Goal: Information Seeking & Learning: Find specific page/section

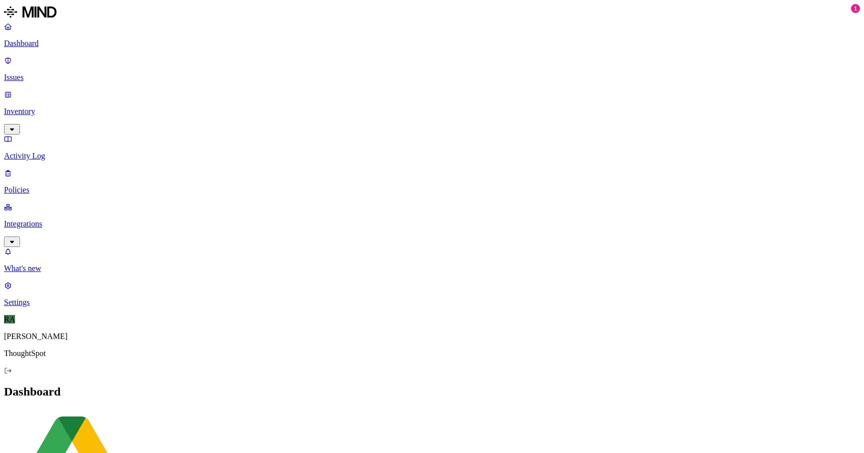
click at [39, 73] on p "Issues" at bounding box center [432, 77] width 856 height 9
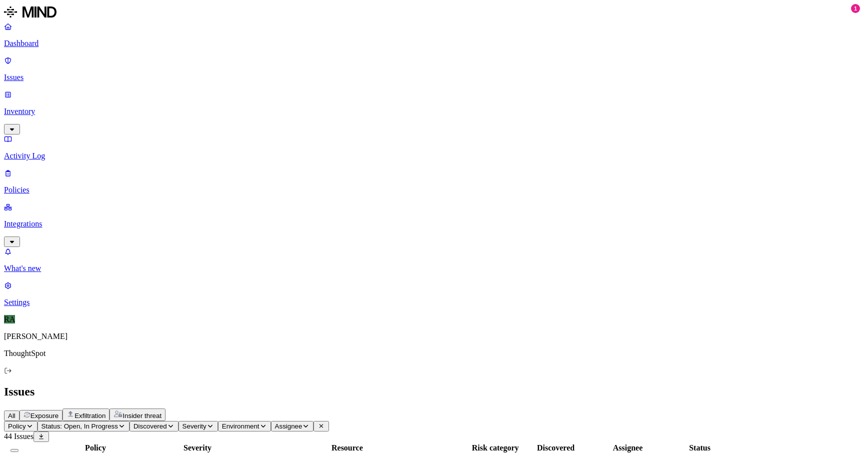
scroll to position [270, 0]
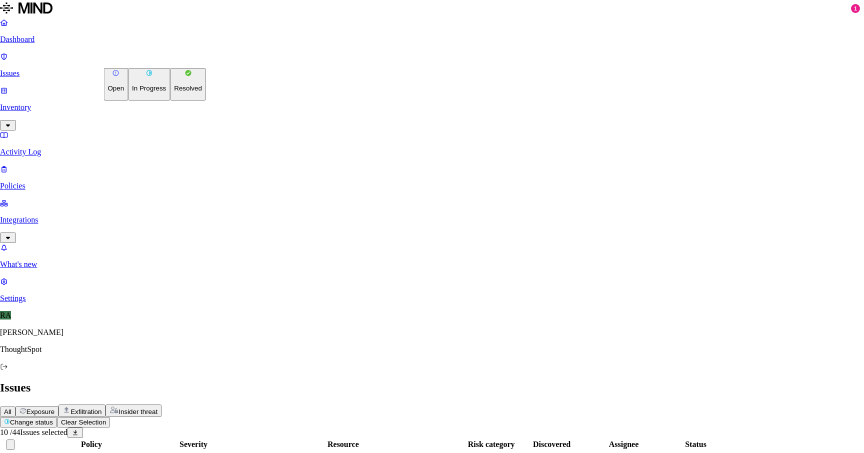
click at [174, 92] on p "Resolved" at bounding box center [188, 89] width 28 height 8
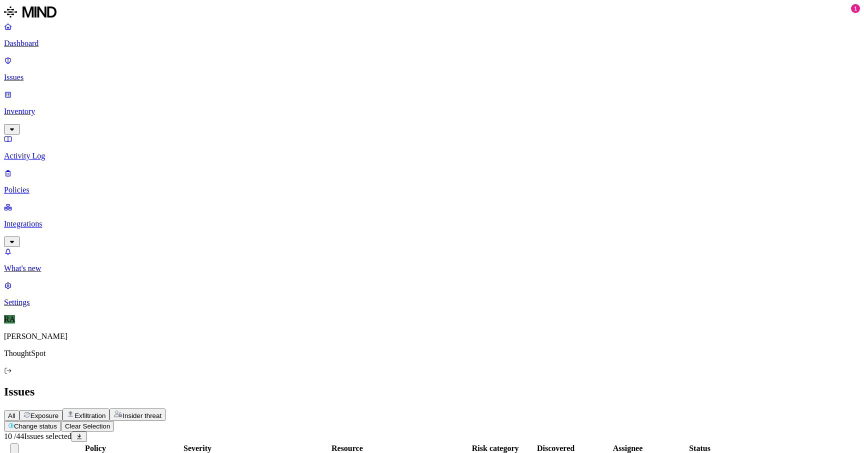
scroll to position [180, 0]
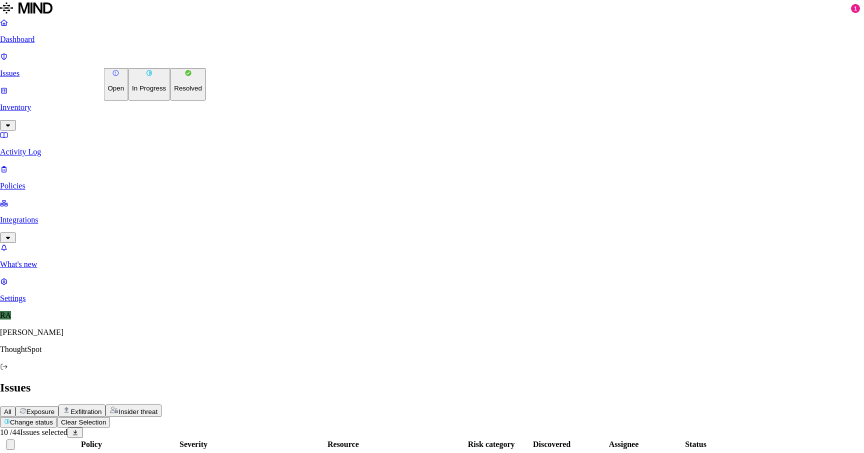
click at [170, 101] on button "Resolved" at bounding box center [188, 84] width 36 height 33
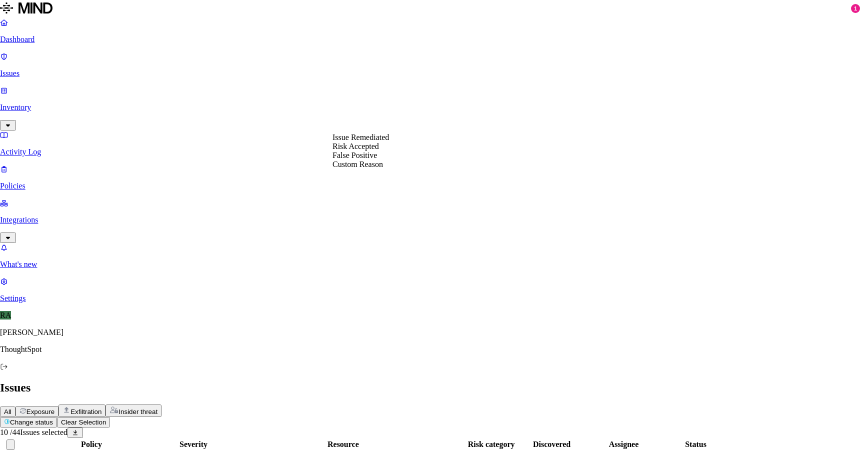
select select "Risk Accepted"
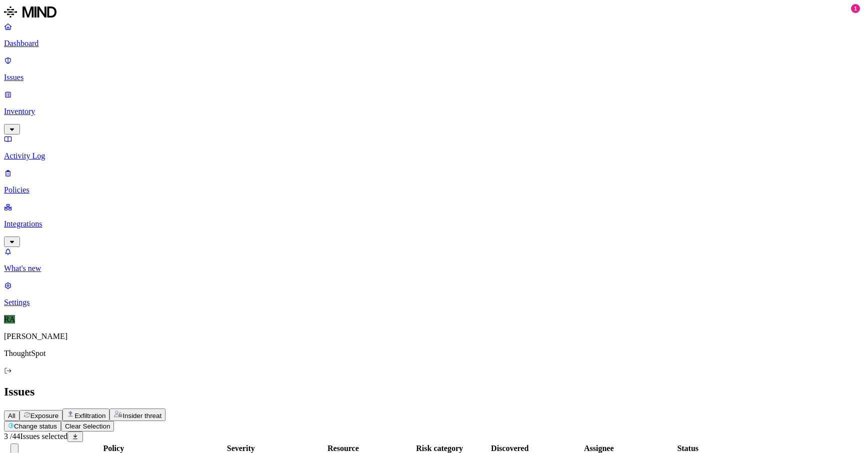
scroll to position [210, 0]
click at [61, 421] on button "Change status" at bounding box center [32, 426] width 57 height 11
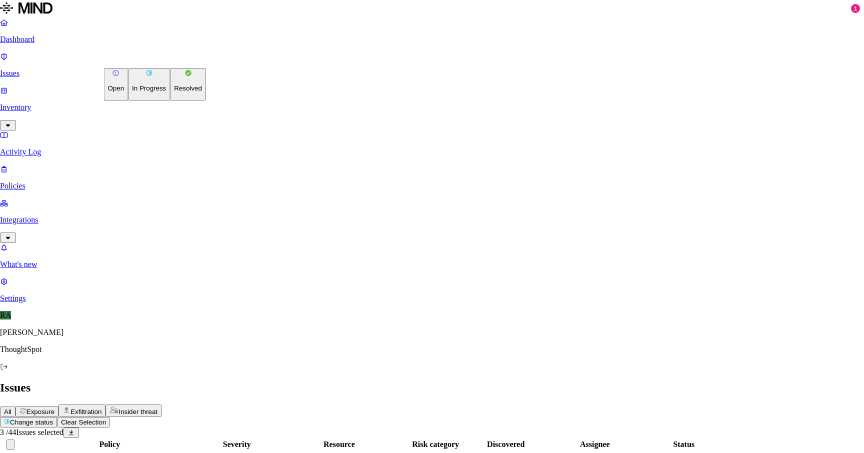
click at [174, 92] on p "Resolved" at bounding box center [188, 89] width 28 height 8
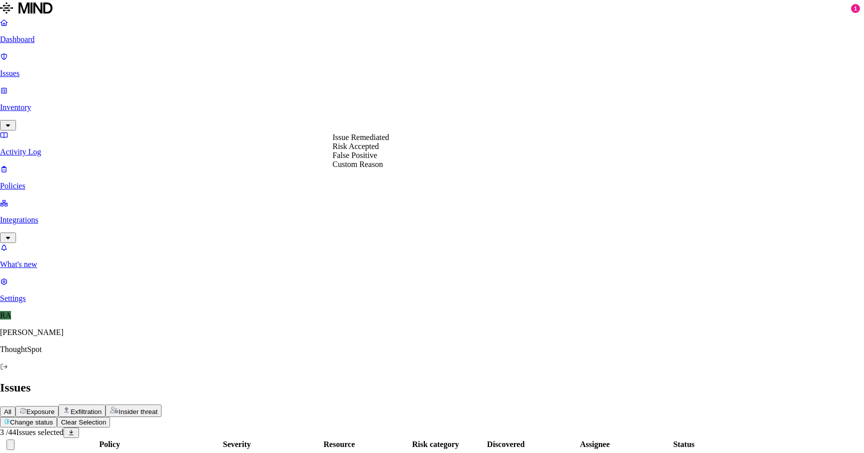
select select "Custom Reason"
type textarea "not able to access via publically"
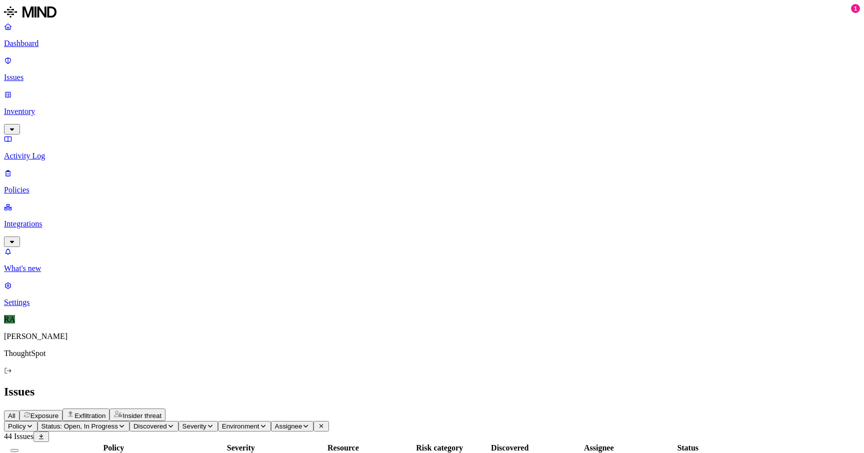
drag, startPoint x: 728, startPoint y: 75, endPoint x: 680, endPoint y: 76, distance: 48.0
copy span "[PERSON_NAME].[PERSON_NAME]"
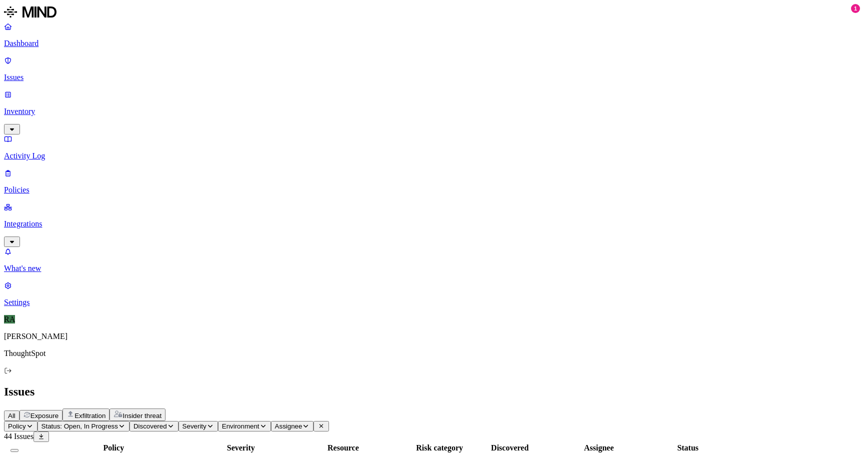
drag, startPoint x: 411, startPoint y: 446, endPoint x: 392, endPoint y: 422, distance: 30.2
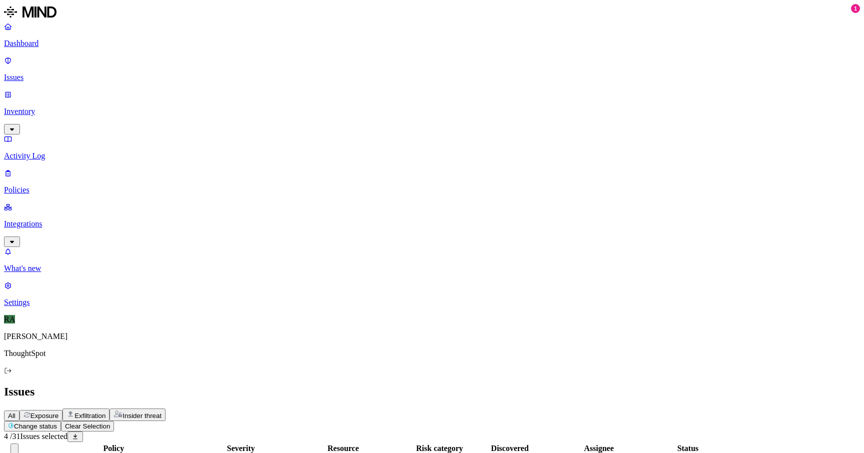
click at [61, 421] on button "Change status" at bounding box center [32, 426] width 57 height 11
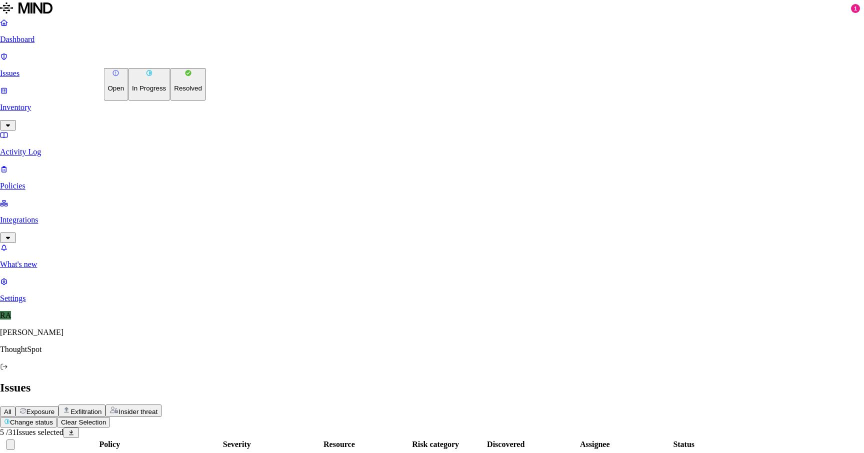
click at [174, 92] on p "Resolved" at bounding box center [188, 89] width 28 height 8
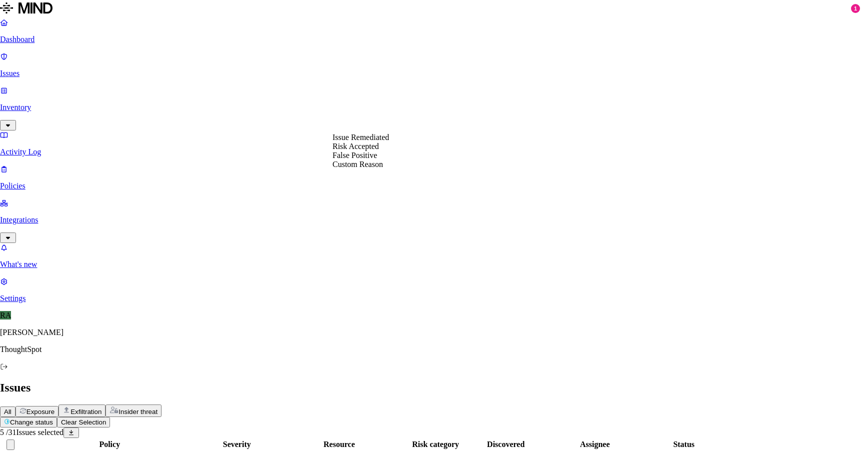
select select "Risk Accepted"
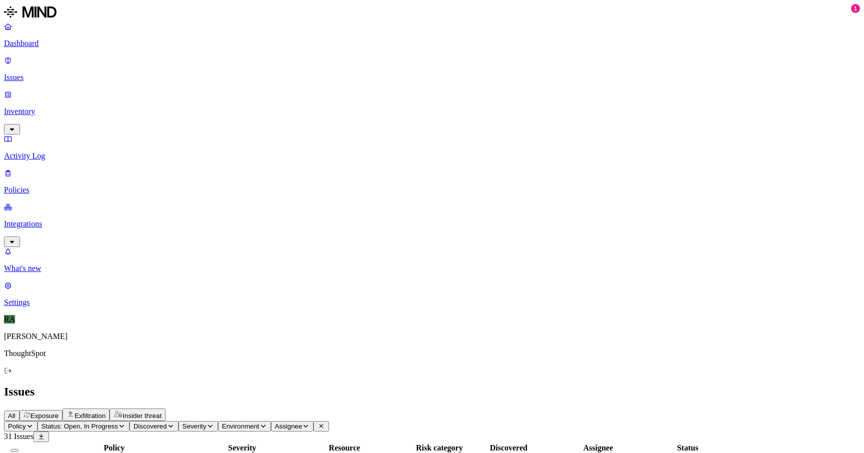
scroll to position [190, 0]
drag, startPoint x: 823, startPoint y: 432, endPoint x: 779, endPoint y: 432, distance: 44.0
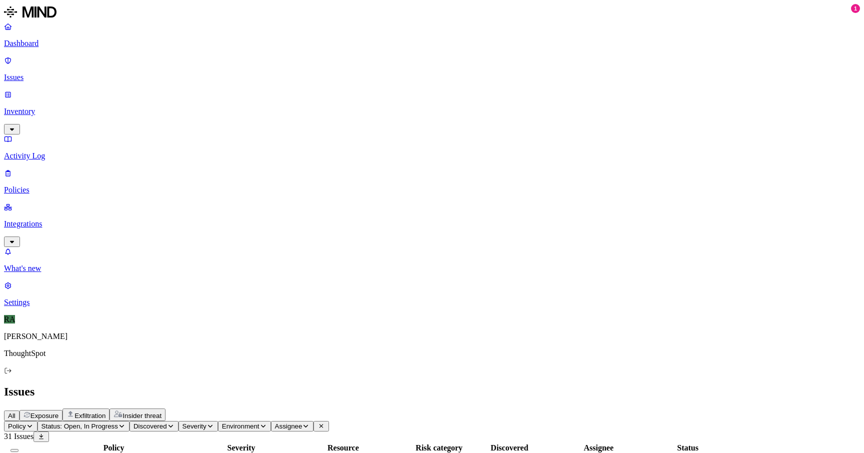
copy span "there is no data"
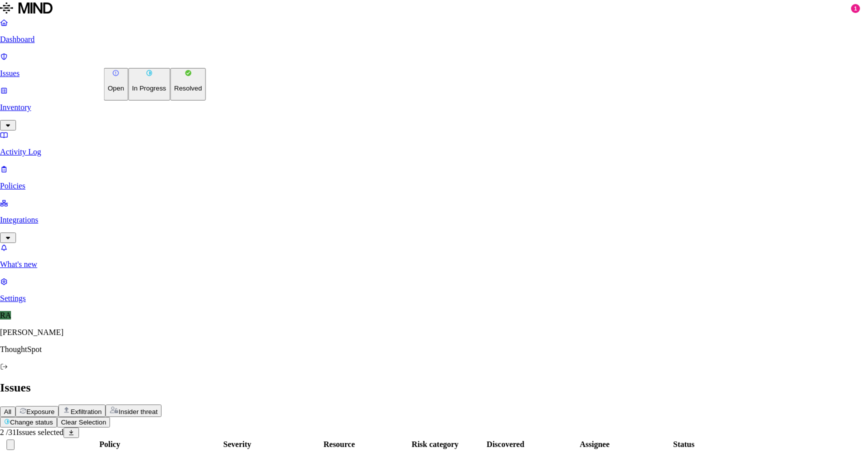
click at [170, 101] on button "Resolved" at bounding box center [188, 84] width 36 height 33
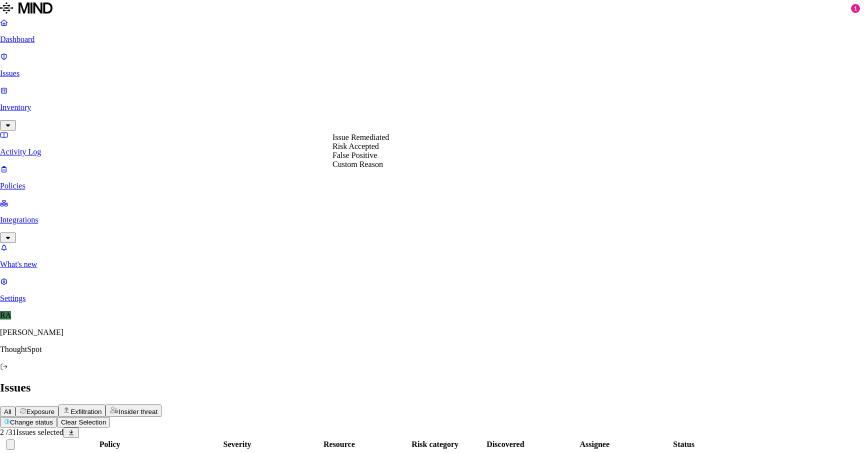
select select "Custom Reason"
paste textarea "there is no data"
type textarea "there is no data - comment by user"
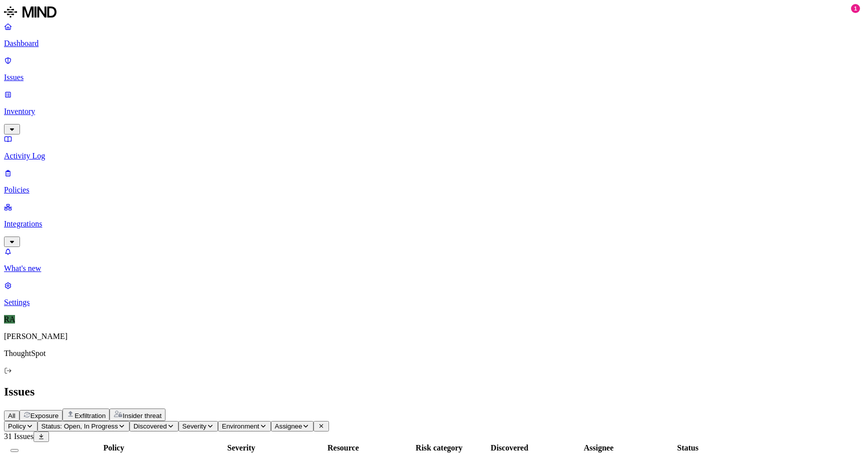
scroll to position [150, 0]
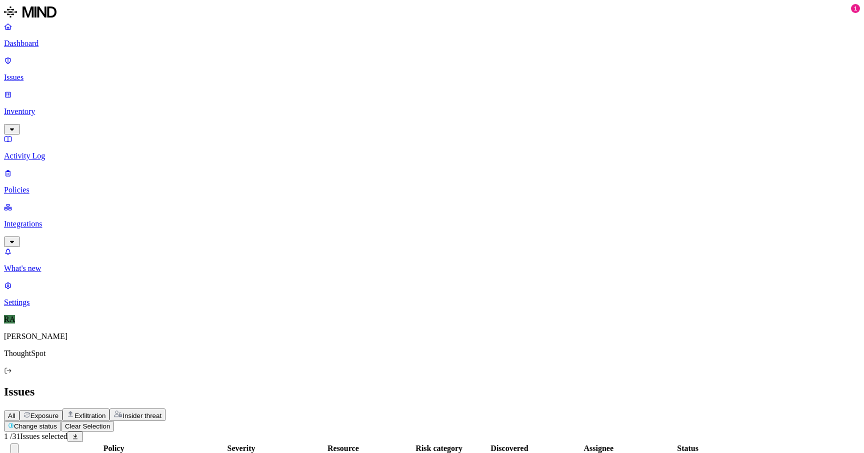
scroll to position [4, 0]
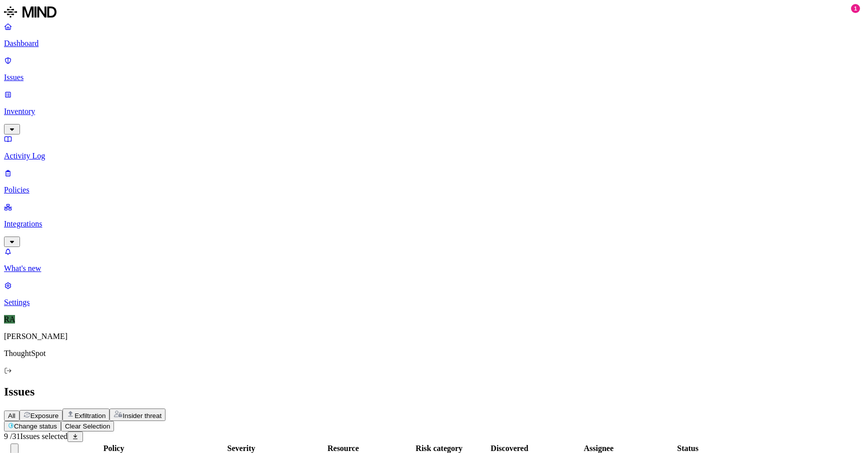
scroll to position [177, 0]
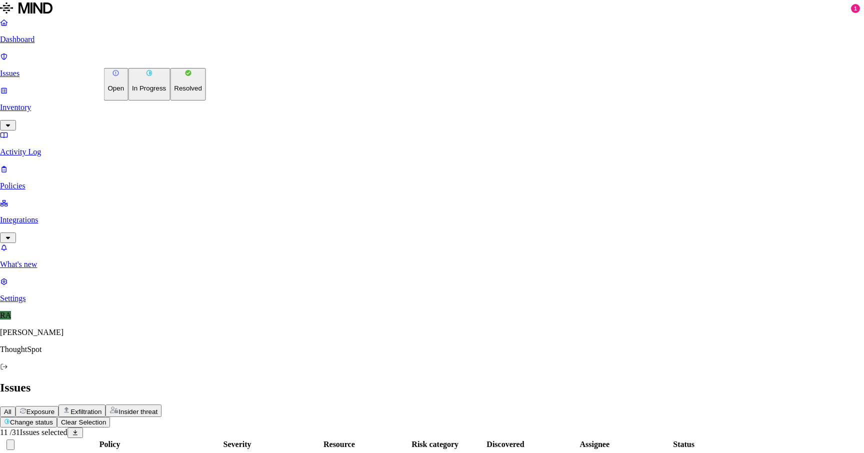
click at [174, 92] on p "Resolved" at bounding box center [188, 89] width 28 height 8
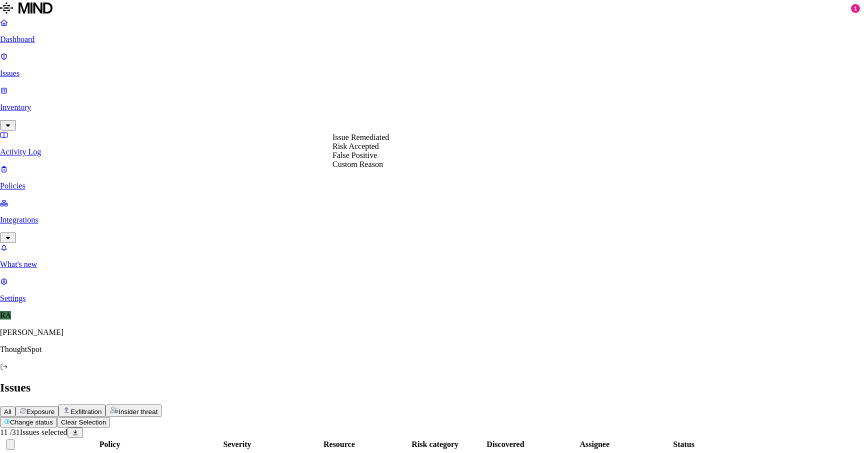
select select "Risk Accepted"
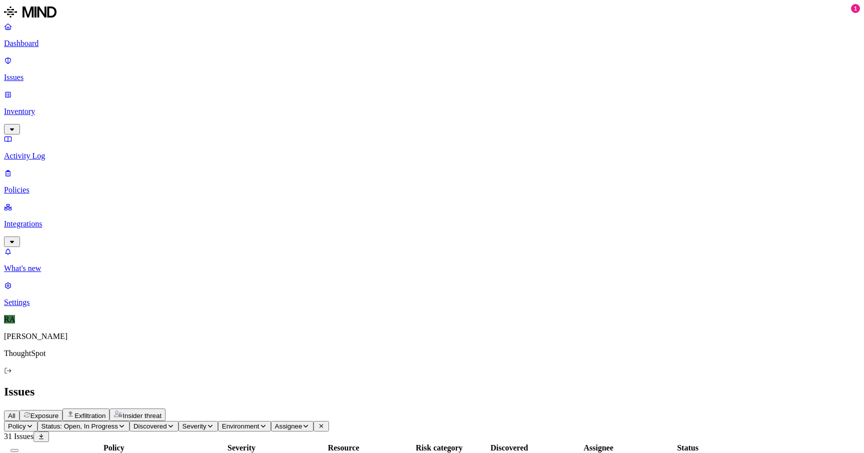
click at [98, 203] on link "Integrations" at bounding box center [432, 224] width 856 height 43
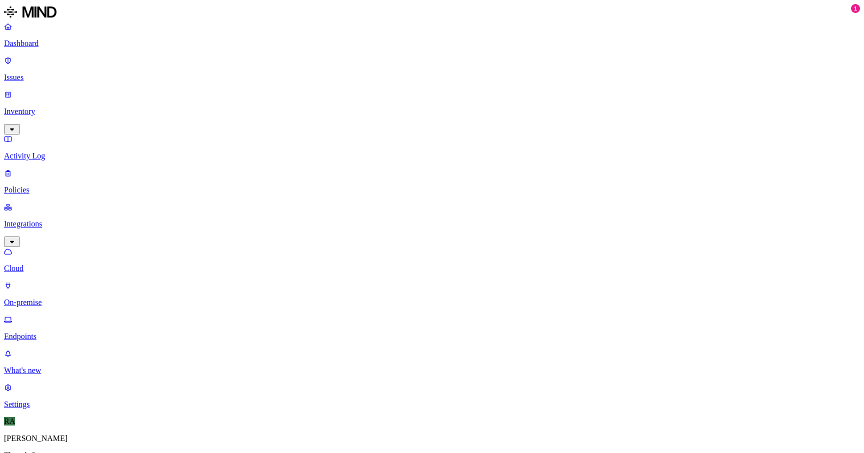
click at [96, 90] on link "Inventory" at bounding box center [432, 111] width 856 height 43
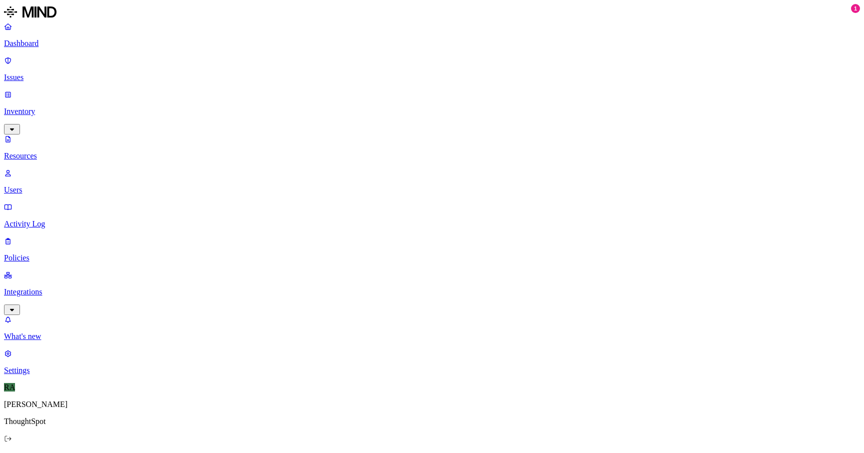
click at [46, 169] on link "Users" at bounding box center [432, 182] width 856 height 26
paste input "[EMAIL_ADDRESS][DOMAIN_NAME]"
type input "[EMAIL_ADDRESS][DOMAIN_NAME]"
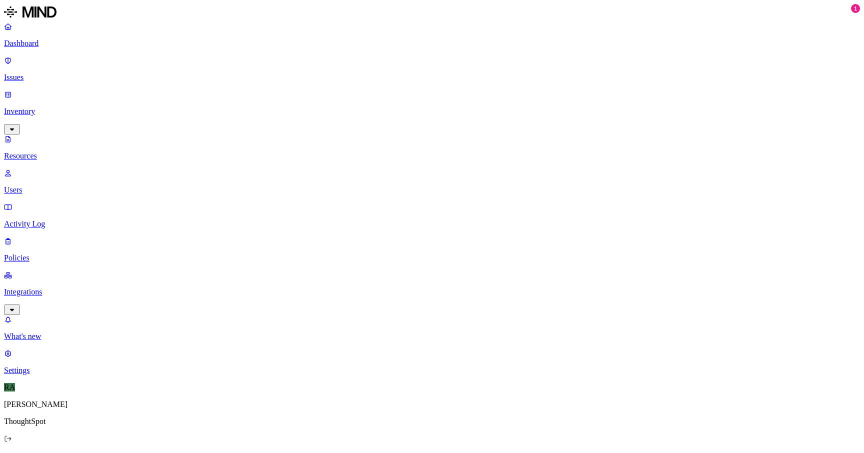
scroll to position [0, 0]
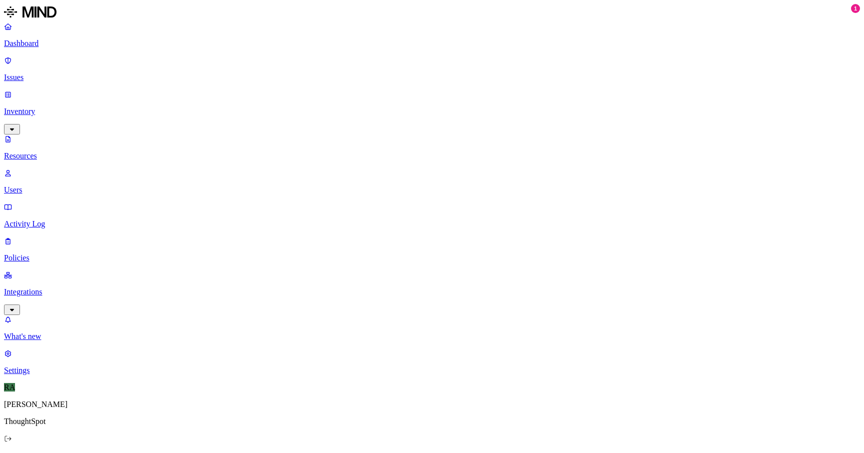
paste input "hin.vs"
type input "[PERSON_NAME][EMAIL_ADDRESS][DOMAIN_NAME]"
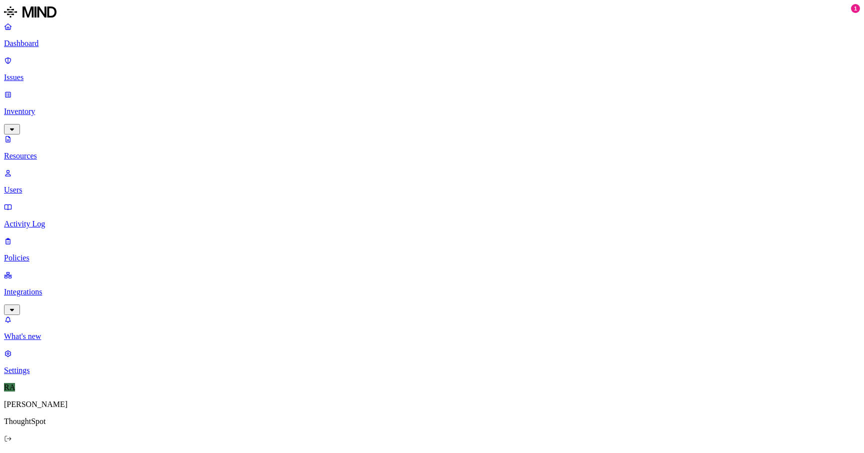
paste input "[PERSON_NAME][EMAIL_ADDRESS][DOMAIN_NAME]"
type input "[PERSON_NAME][EMAIL_ADDRESS][DOMAIN_NAME]"
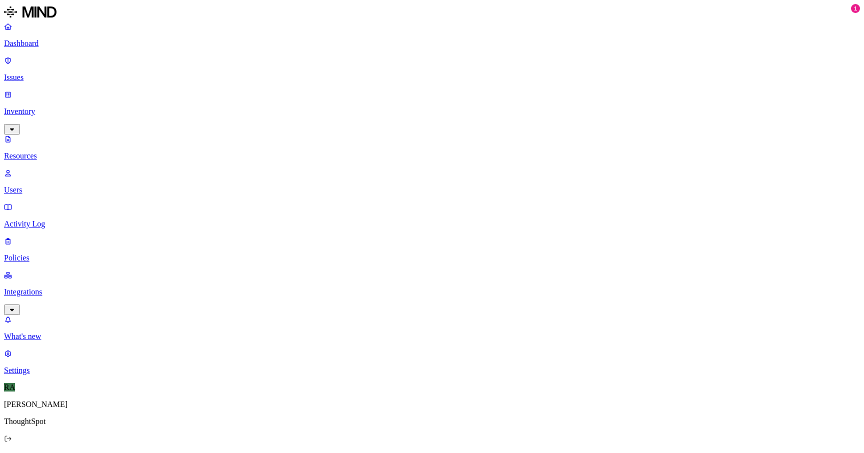
paste input "[PERSON_NAME][EMAIL_ADDRESS][PERSON_NAME][DOMAIN_NAME]"
type input "[PERSON_NAME][EMAIL_ADDRESS][PERSON_NAME][DOMAIN_NAME]"
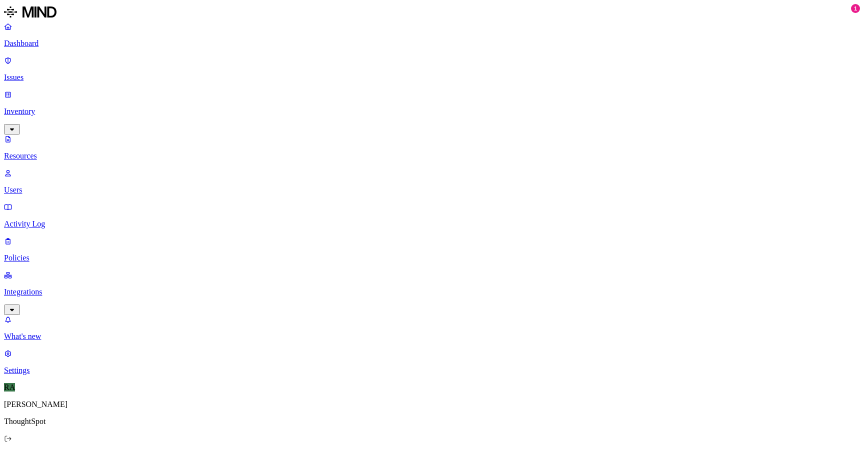
paste input "[PERSON_NAME][EMAIL_ADDRESS][DOMAIN_NAME]"
type input "[PERSON_NAME][EMAIL_ADDRESS][DOMAIN_NAME]"
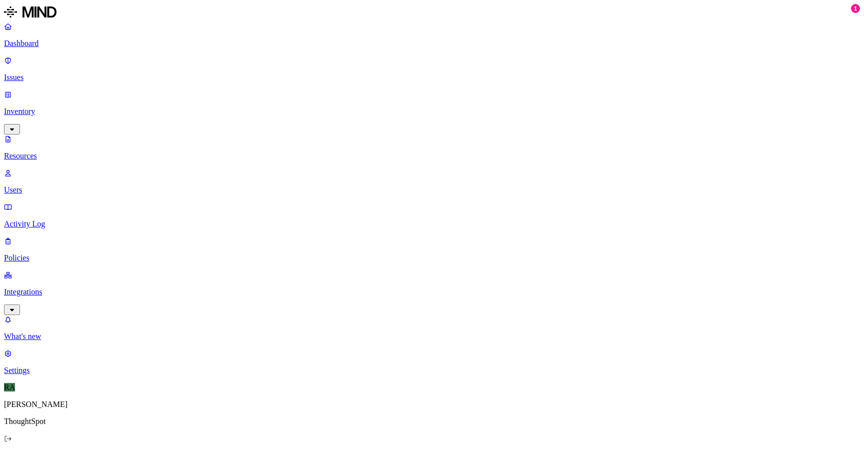
paste input "[EMAIL_ADDRESS][PERSON_NAME][DOMAIN_NAME]"
type input "[EMAIL_ADDRESS][PERSON_NAME][DOMAIN_NAME]"
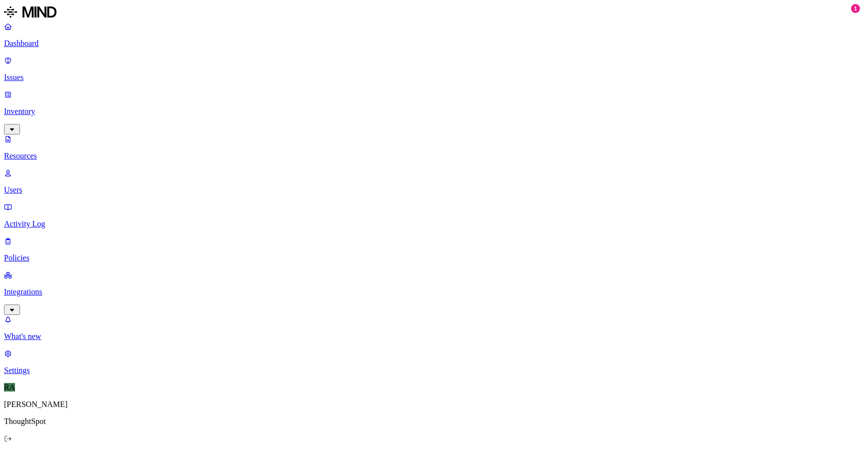
scroll to position [0, 0]
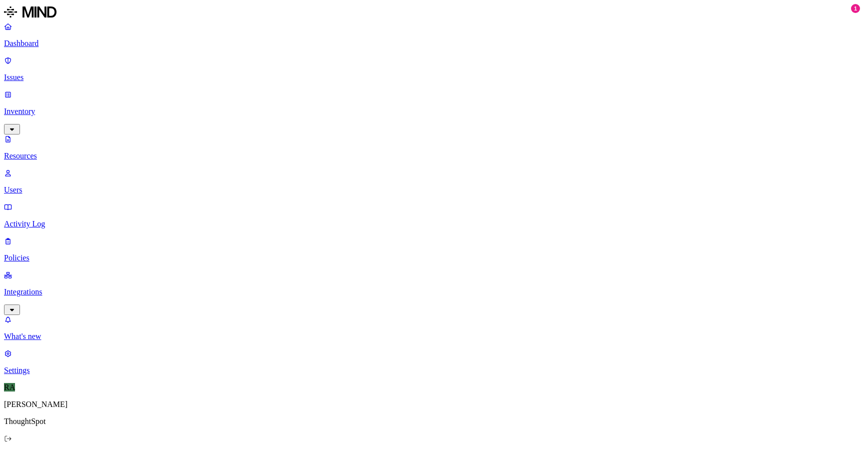
paste input "[PERSON_NAME][EMAIL_ADDRESS][DOMAIN_NAME]"
type input "[PERSON_NAME][EMAIL_ADDRESS][DOMAIN_NAME]"
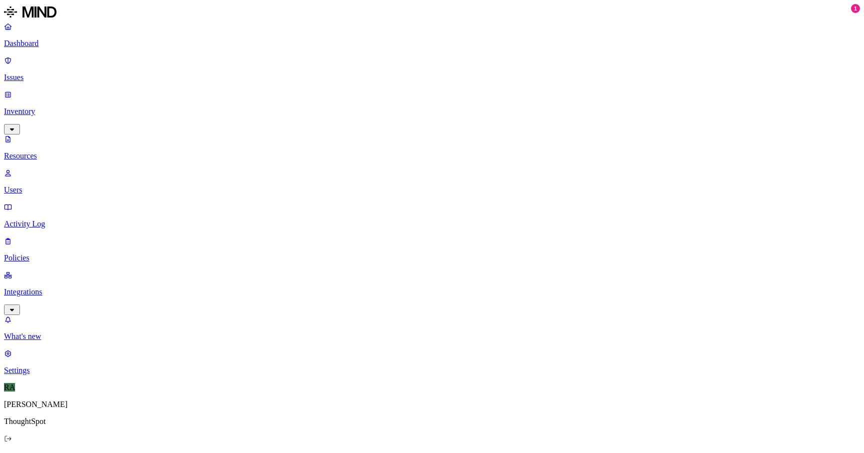
scroll to position [0, 0]
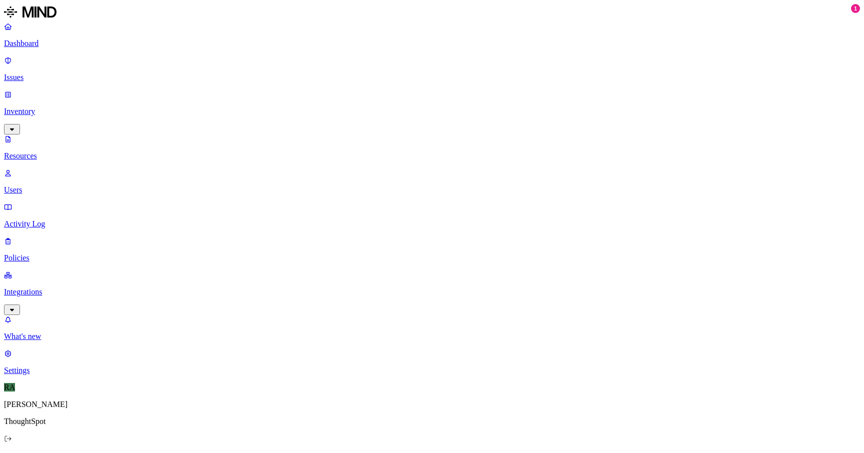
paste input "[EMAIL_ADDRESS][PERSON_NAME][DOMAIN_NAME]"
type input "[EMAIL_ADDRESS][PERSON_NAME][DOMAIN_NAME]"
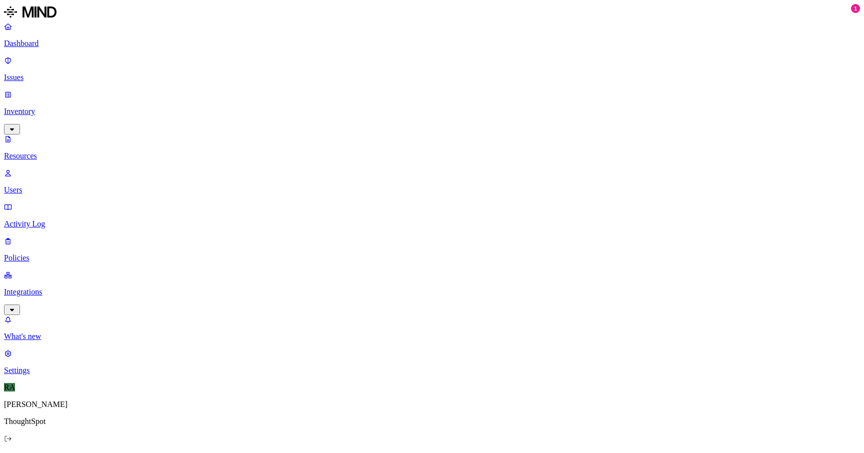
paste input "[PERSON_NAME][EMAIL_ADDRESS][PERSON_NAME][DOMAIN_NAME]"
type input "[PERSON_NAME][EMAIL_ADDRESS][PERSON_NAME][DOMAIN_NAME]"
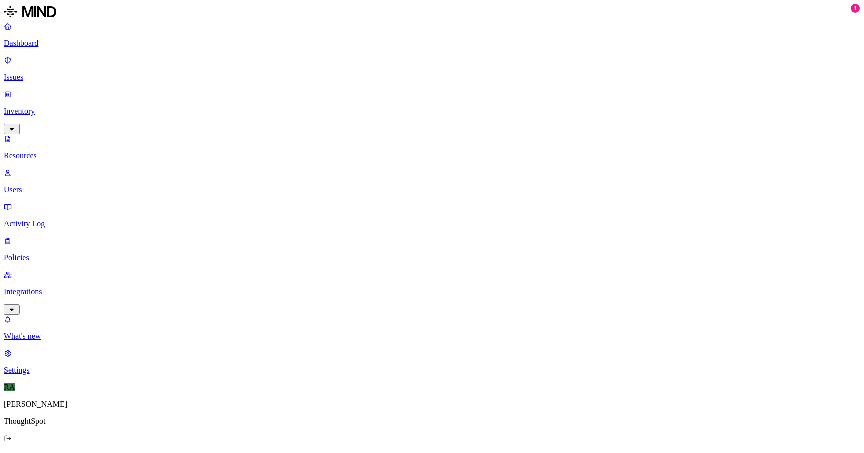
paste input "[PERSON_NAME][EMAIL_ADDRESS][PERSON_NAME][DOMAIN_NAME]"
type input "[PERSON_NAME][EMAIL_ADDRESS][PERSON_NAME][DOMAIN_NAME]"
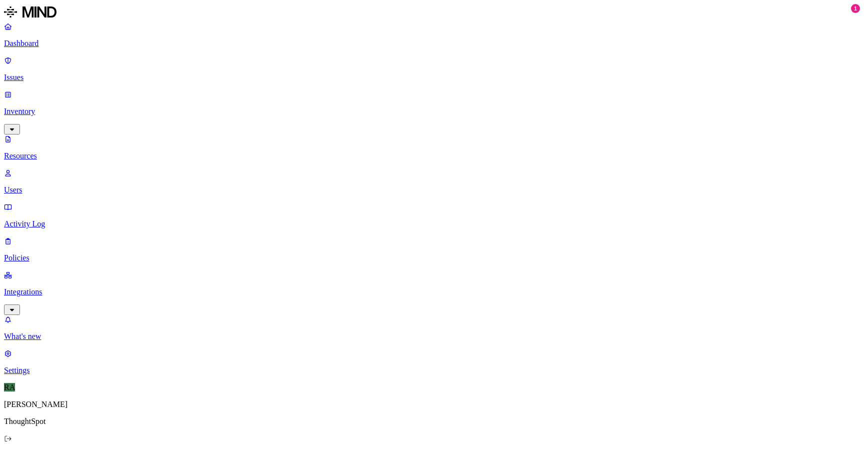
paste input "[PERSON_NAME][EMAIL_ADDRESS][DOMAIN_NAME]"
type input "[PERSON_NAME][EMAIL_ADDRESS][DOMAIN_NAME]"
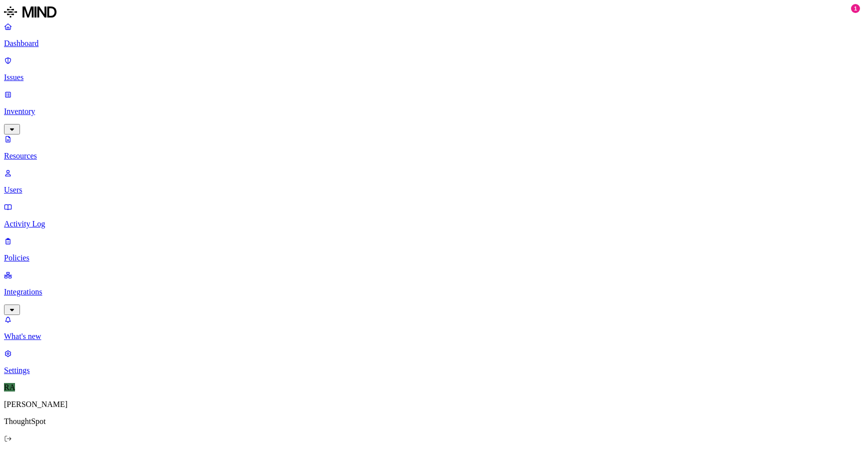
scroll to position [0, 0]
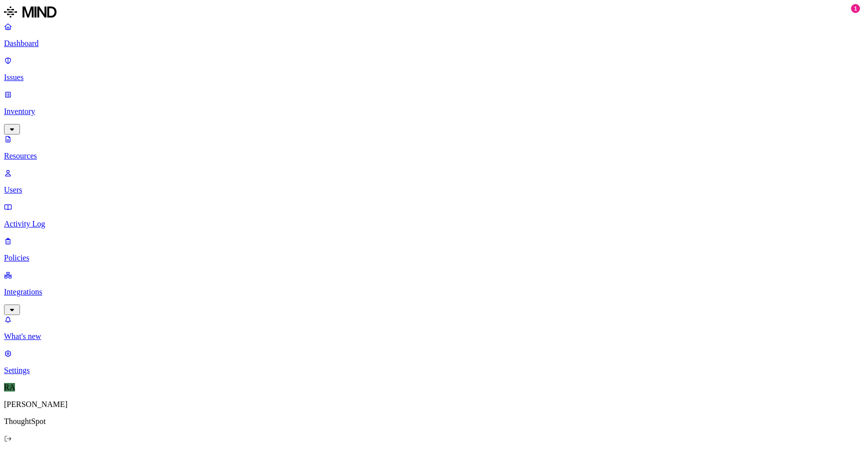
paste input "[PERSON_NAME][EMAIL_ADDRESS][DOMAIN_NAME]"
type input "[PERSON_NAME][EMAIL_ADDRESS][DOMAIN_NAME]"
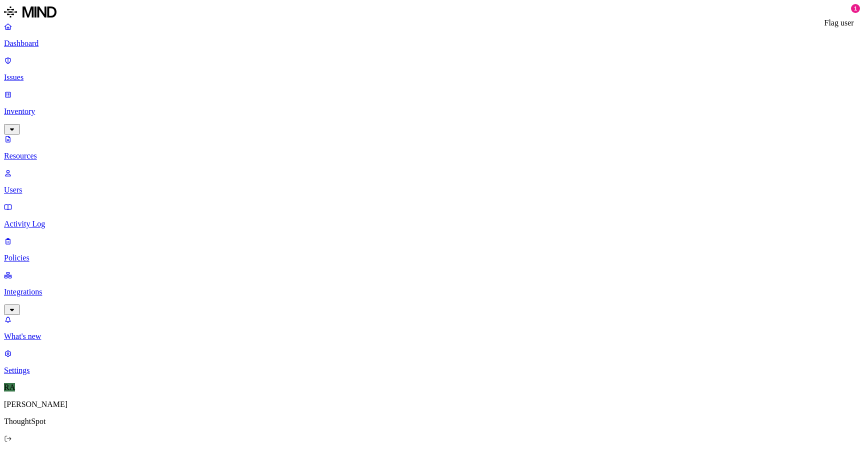
click at [186, 453] on div "Users" at bounding box center [432, 460] width 856 height 14
paste input "[PERSON_NAME][EMAIL_ADDRESS][PERSON_NAME][DOMAIN_NAME]"
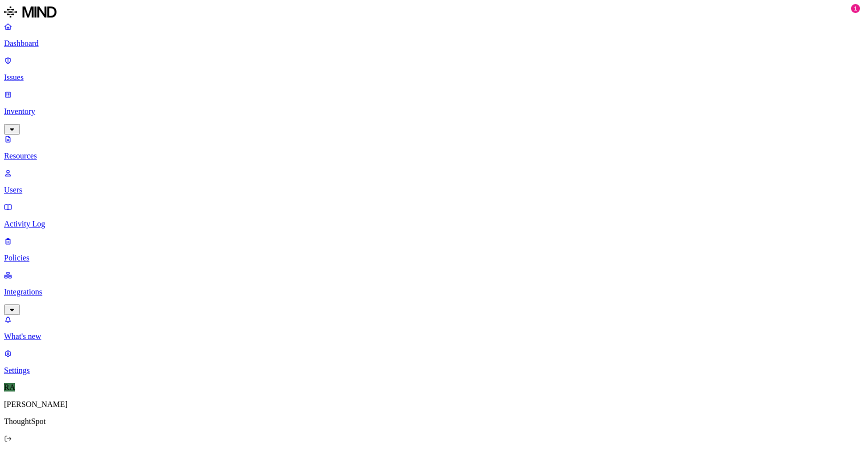
scroll to position [0, 28]
type input "[PERSON_NAME][EMAIL_ADDRESS][PERSON_NAME][DOMAIN_NAME]"
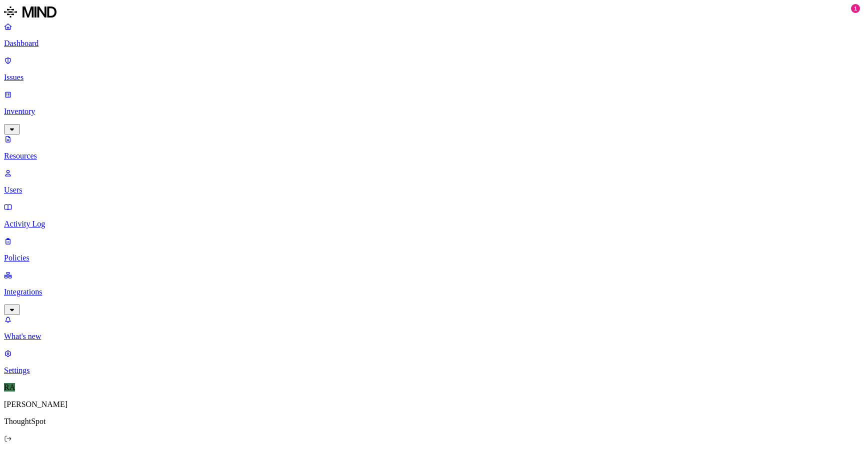
paste input "[PERSON_NAME][EMAIL_ADDRESS][PERSON_NAME][DOMAIN_NAME]"
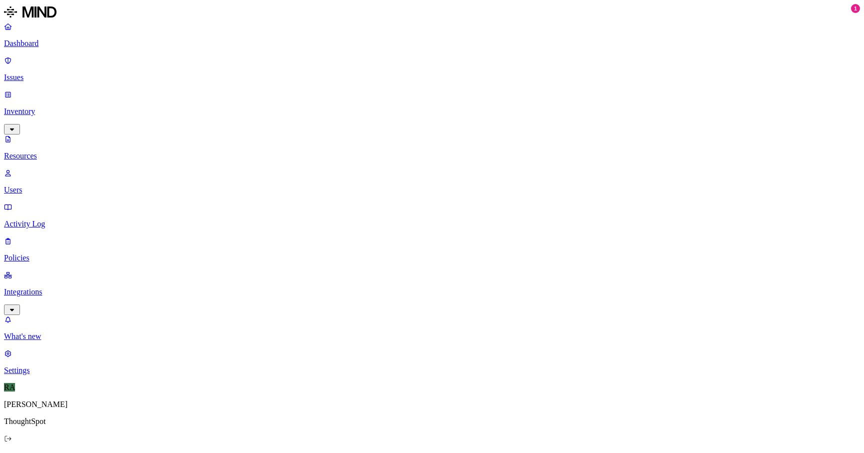
scroll to position [0, 39]
type input "[PERSON_NAME][EMAIL_ADDRESS][PERSON_NAME][DOMAIN_NAME]"
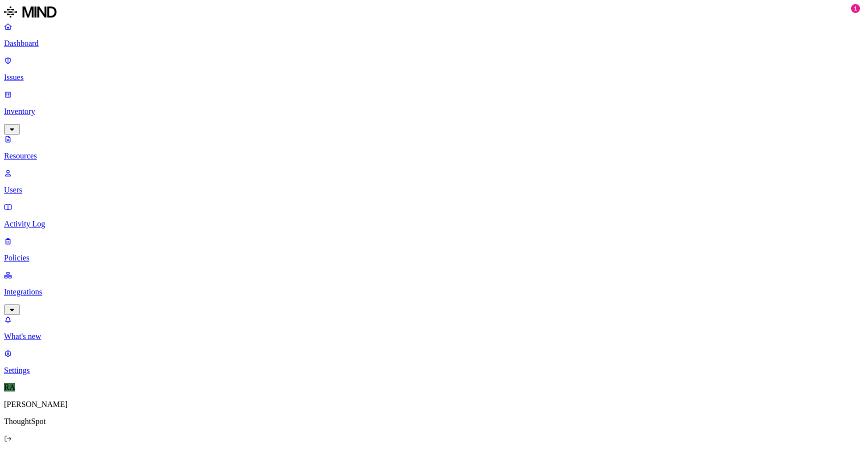
paste input "[EMAIL_ADDRESS][DOMAIN_NAME]"
type input "[EMAIL_ADDRESS][DOMAIN_NAME]"
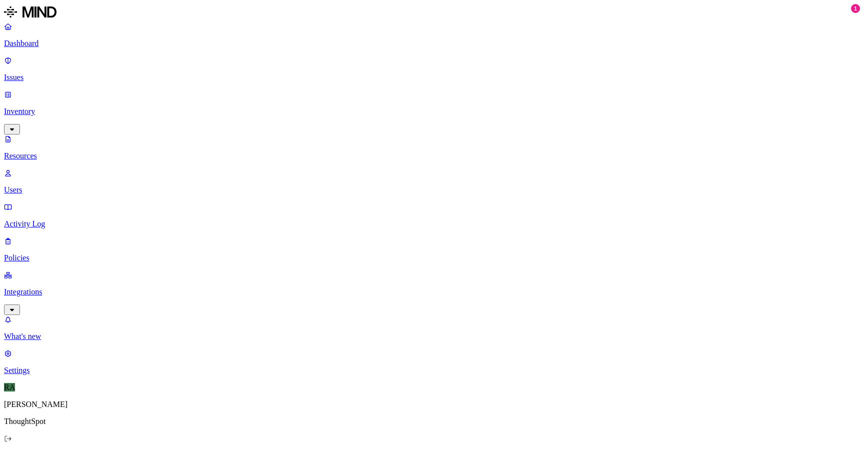
scroll to position [0, 0]
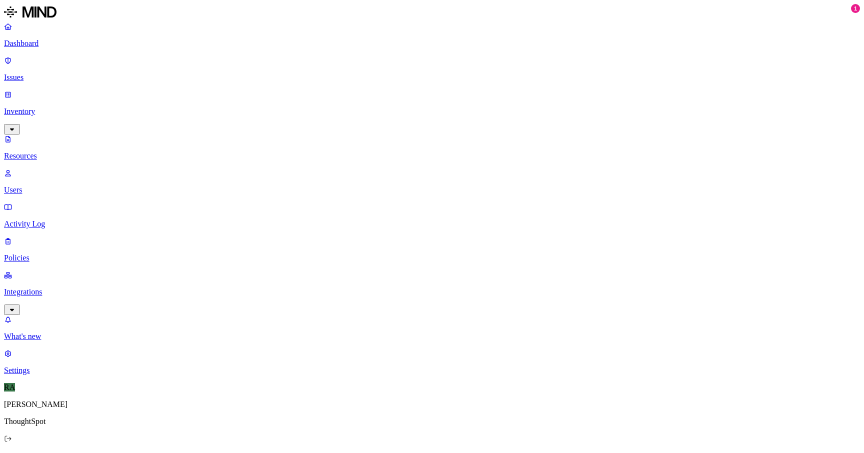
paste input "[EMAIL_ADDRESS][DOMAIN_NAME]"
type input "[EMAIL_ADDRESS][DOMAIN_NAME]"
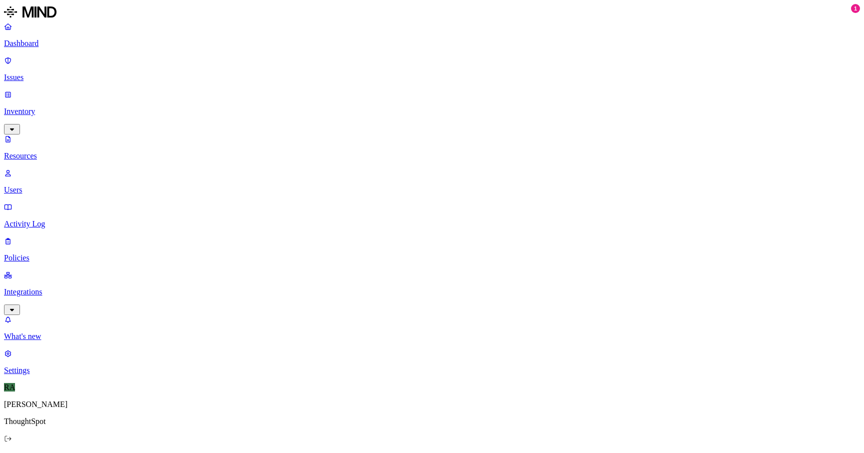
scroll to position [0, 0]
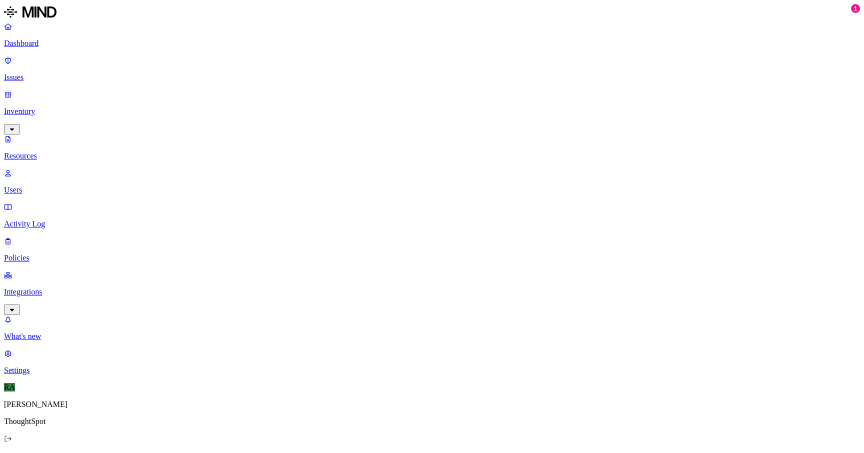
paste input "[PERSON_NAME][EMAIL_ADDRESS][PERSON_NAME][DOMAIN_NAME]"
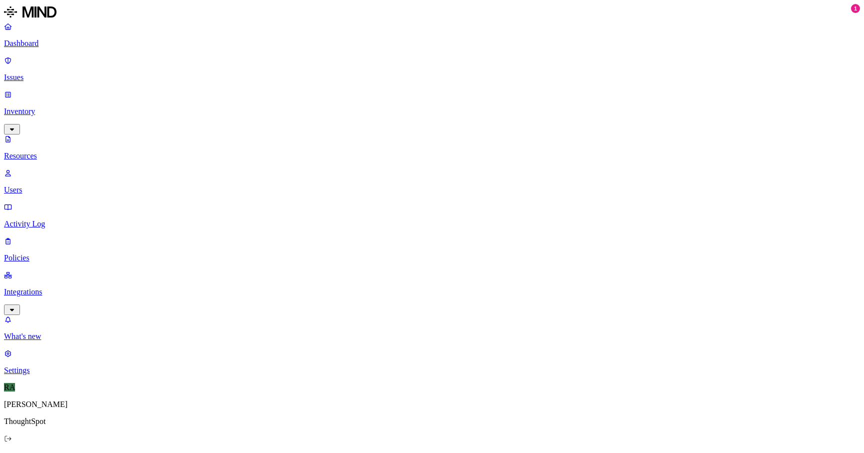
scroll to position [0, 10]
type input "[PERSON_NAME][EMAIL_ADDRESS][PERSON_NAME][DOMAIN_NAME]"
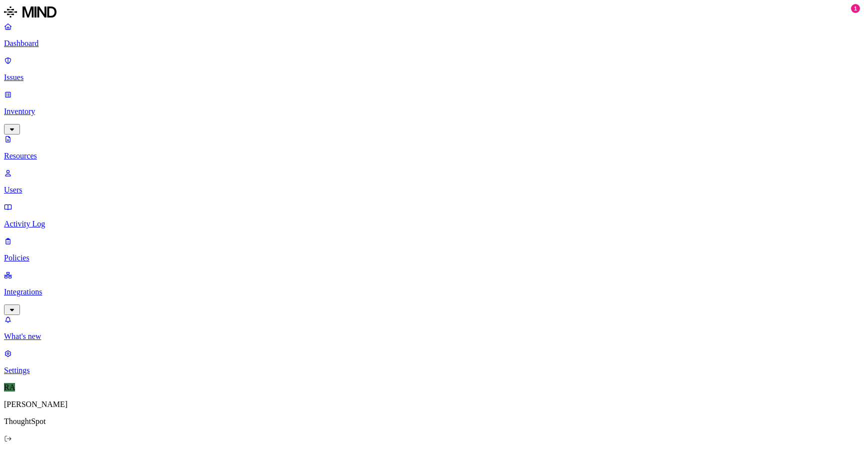
paste input "[PERSON_NAME][EMAIL_ADDRESS][PERSON_NAME][DOMAIN_NAME]"
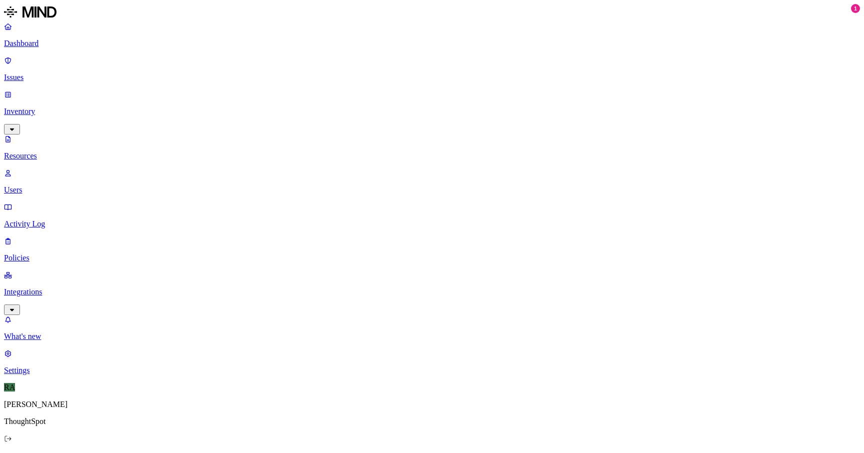
scroll to position [0, 17]
type input "[PERSON_NAME][EMAIL_ADDRESS][PERSON_NAME][DOMAIN_NAME]"
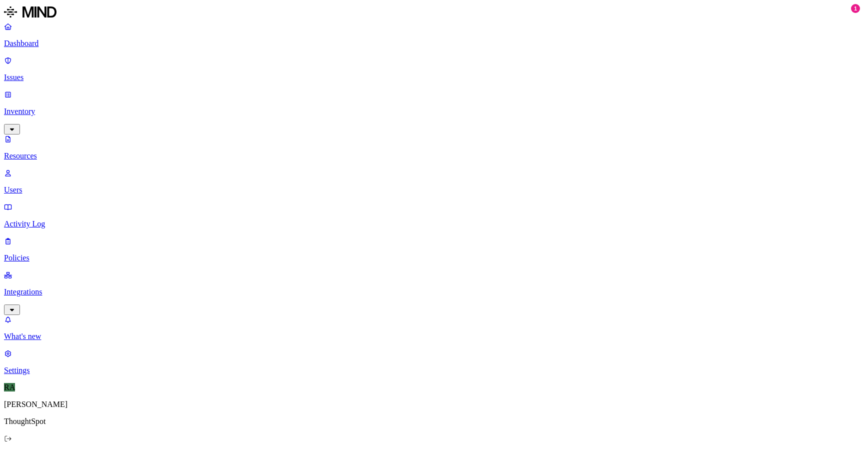
paste input "[EMAIL_ADDRESS][PERSON_NAME][DOMAIN_NAME]"
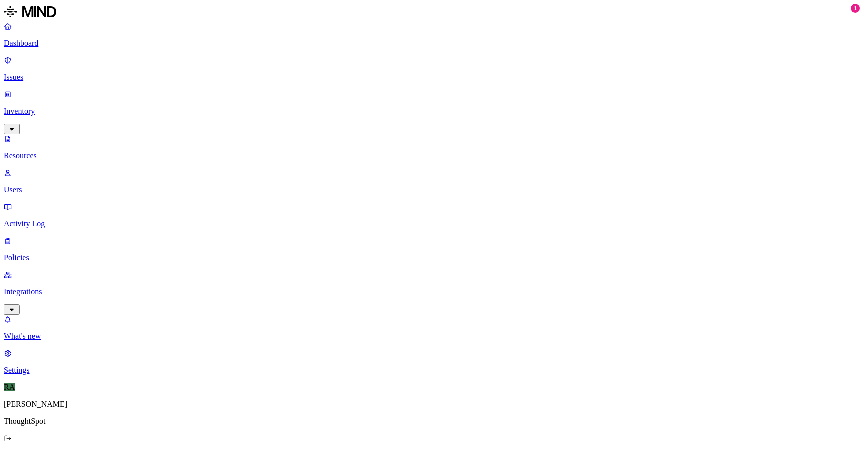
scroll to position [0, 19]
type input "[EMAIL_ADDRESS][PERSON_NAME][DOMAIN_NAME]"
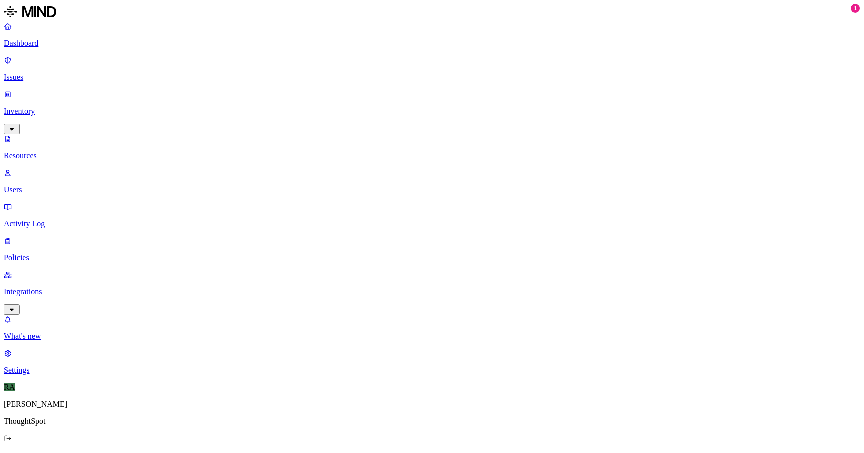
paste input "[PERSON_NAME][EMAIL_ADDRESS][PERSON_NAME][DOMAIN_NAME]"
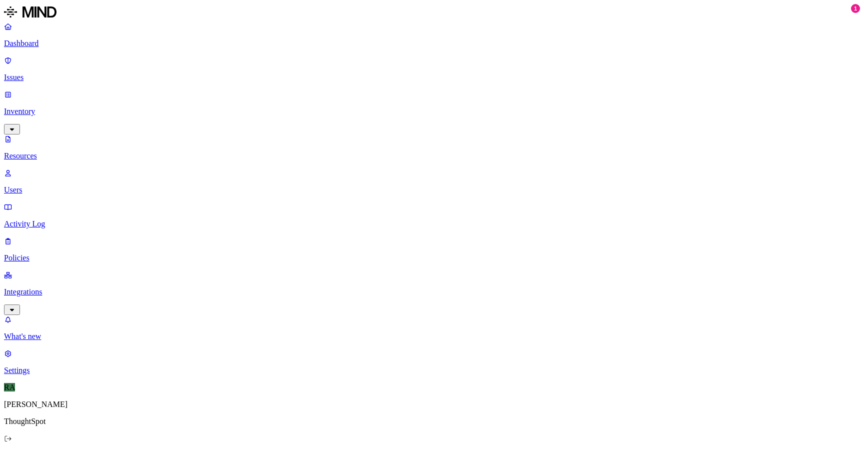
scroll to position [0, 28]
type input "[PERSON_NAME][EMAIL_ADDRESS][PERSON_NAME][DOMAIN_NAME]"
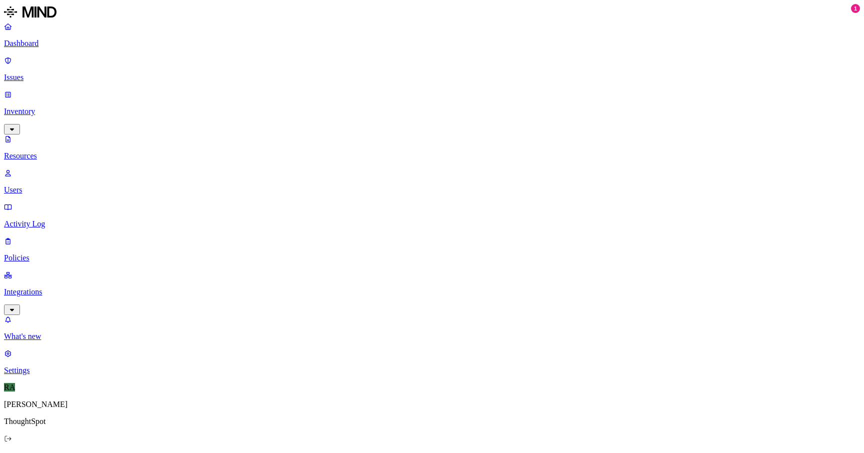
paste input "[PERSON_NAME][EMAIL_ADDRESS][PERSON_NAME][DOMAIN_NAME]"
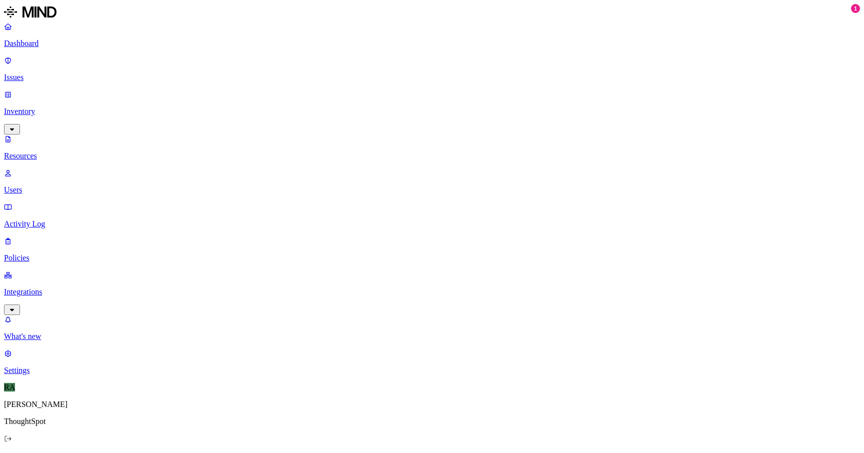
scroll to position [0, 16]
type input "[PERSON_NAME][EMAIL_ADDRESS][PERSON_NAME][DOMAIN_NAME]"
